Goal: Find specific page/section: Find specific page/section

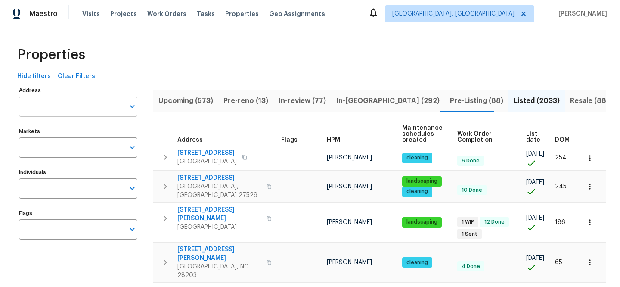
click at [102, 102] on input "Address" at bounding box center [71, 106] width 105 height 20
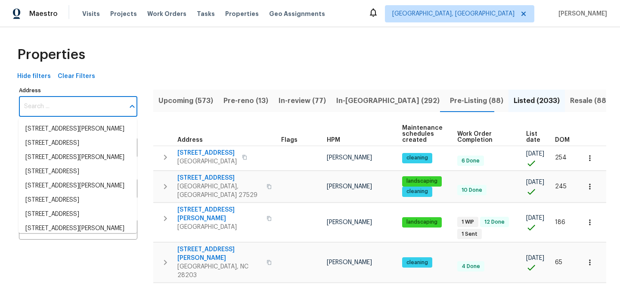
paste input "[STREET_ADDRESS]"
type input "[STREET_ADDRESS]"
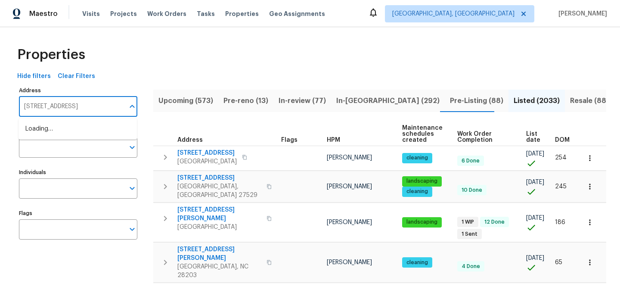
scroll to position [0, 11]
click at [102, 130] on li "[STREET_ADDRESS]" at bounding box center [77, 129] width 118 height 14
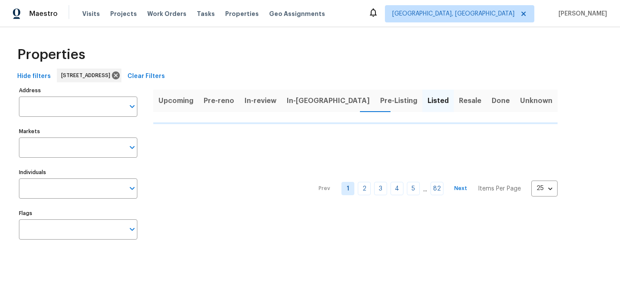
type input "[STREET_ADDRESS]"
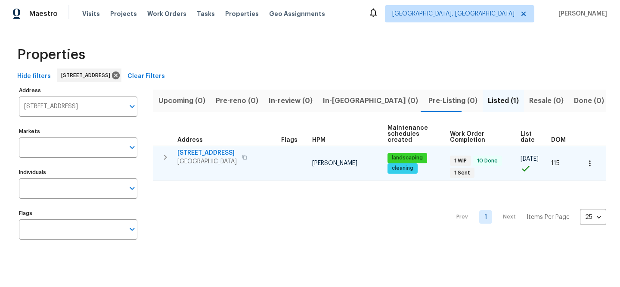
click at [196, 152] on span "[STREET_ADDRESS]" at bounding box center [206, 152] width 59 height 9
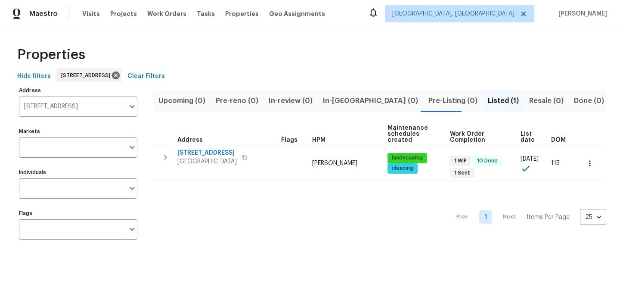
click at [165, 76] on span "Clear Filters" at bounding box center [145, 76] width 37 height 11
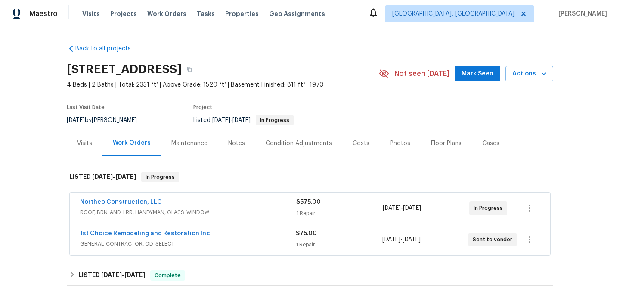
click at [215, 207] on div "Northco Construction, LLC" at bounding box center [188, 202] width 216 height 10
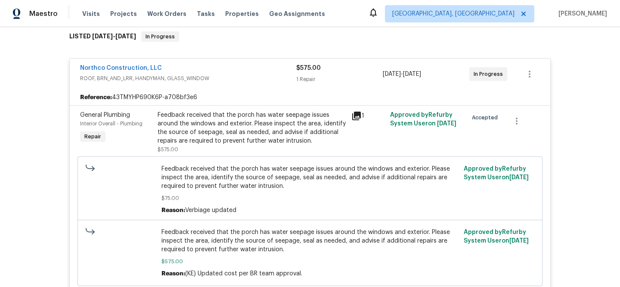
scroll to position [201, 0]
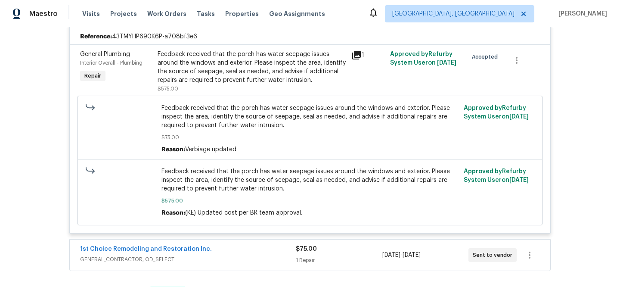
click at [260, 256] on span "GENERAL_CONTRACTOR, OD_SELECT" at bounding box center [188, 259] width 216 height 9
